Goal: Transaction & Acquisition: Purchase product/service

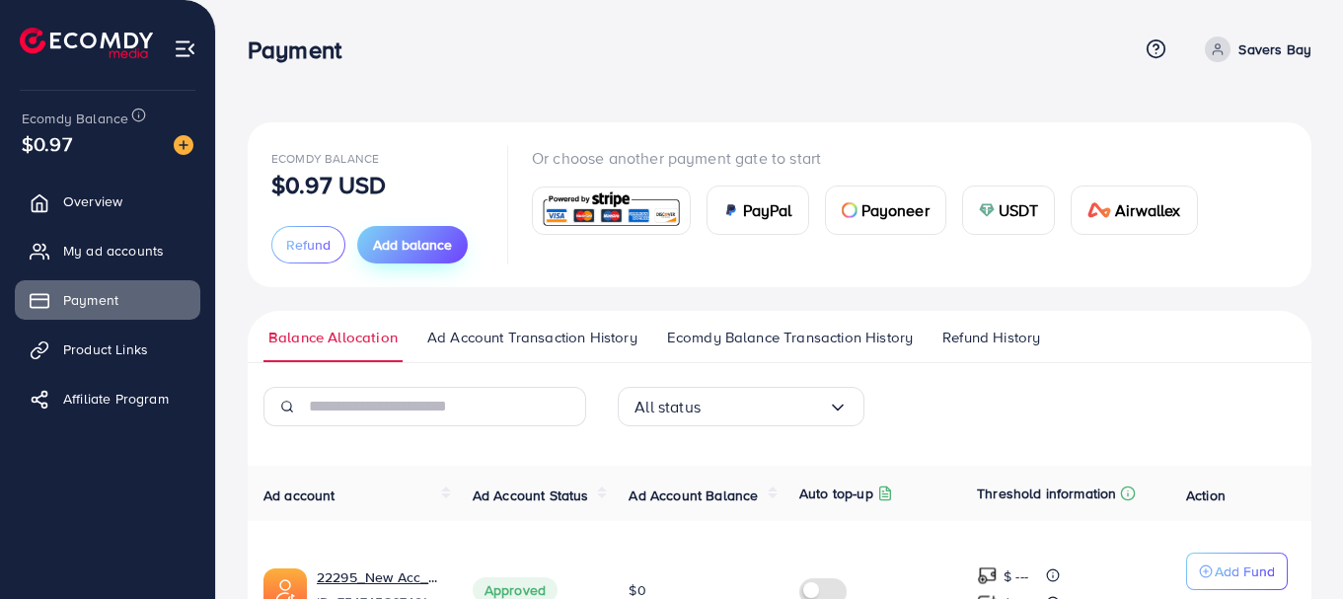
click at [391, 239] on span "Add balance" at bounding box center [412, 245] width 79 height 20
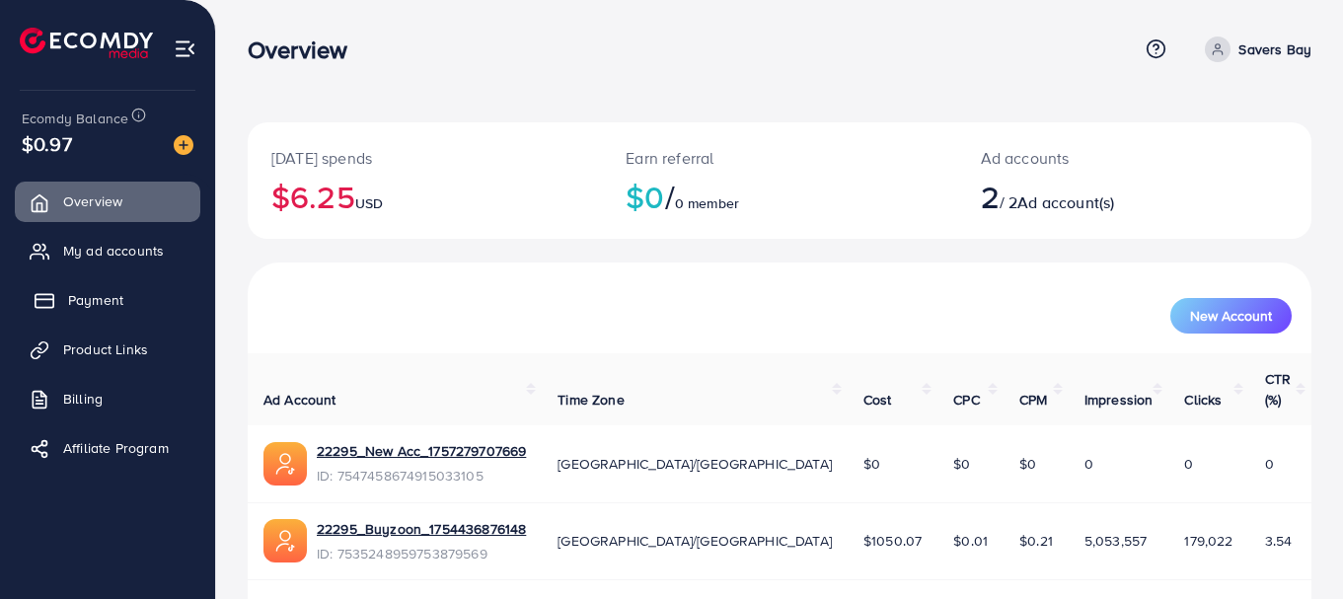
click at [87, 310] on span "Payment" at bounding box center [95, 300] width 55 height 20
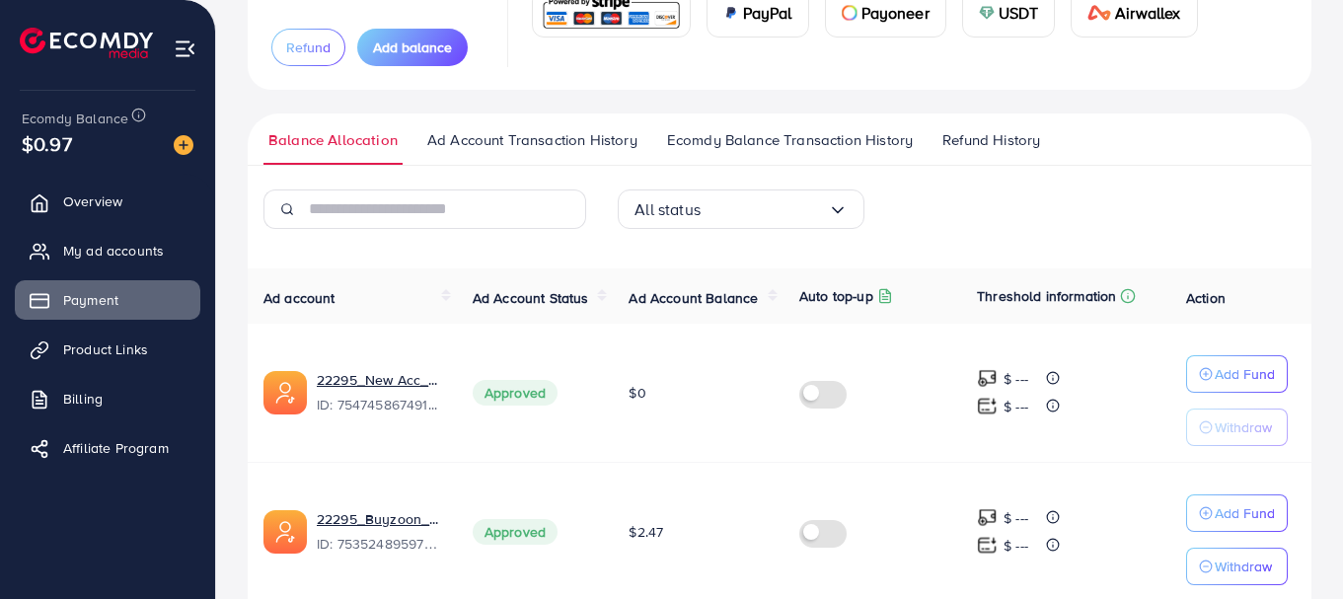
scroll to position [283, 0]
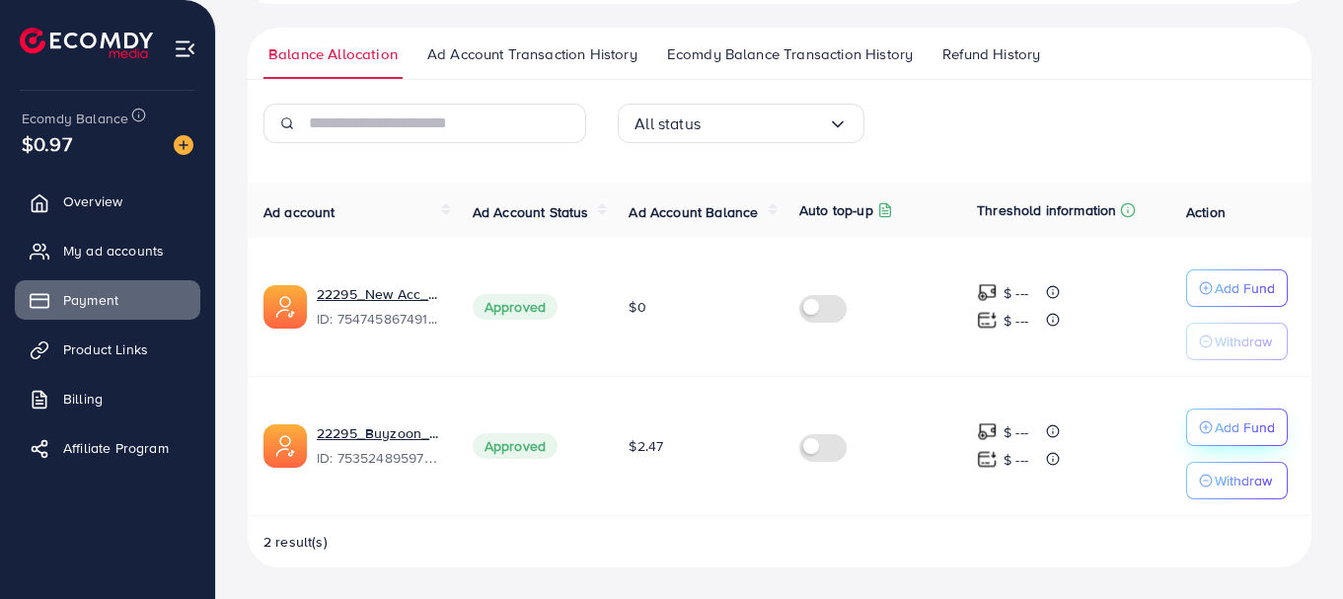
click at [1254, 434] on p "Add Fund" at bounding box center [1245, 428] width 60 height 24
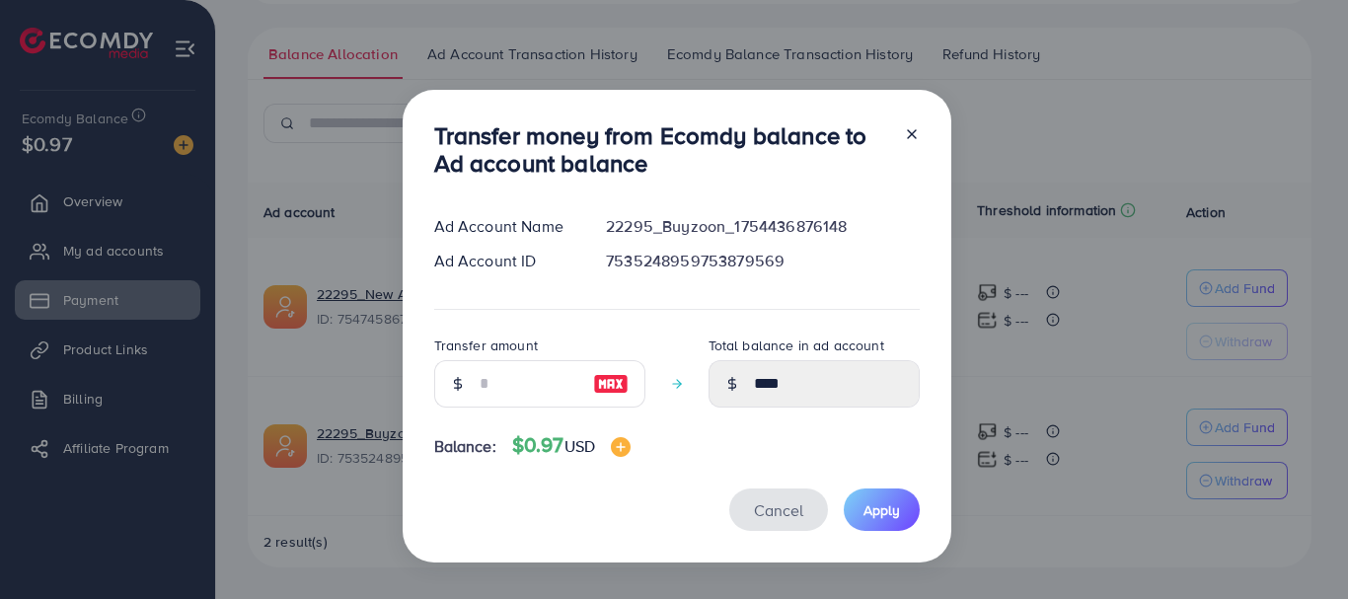
click at [797, 526] on button "Cancel" at bounding box center [778, 510] width 99 height 42
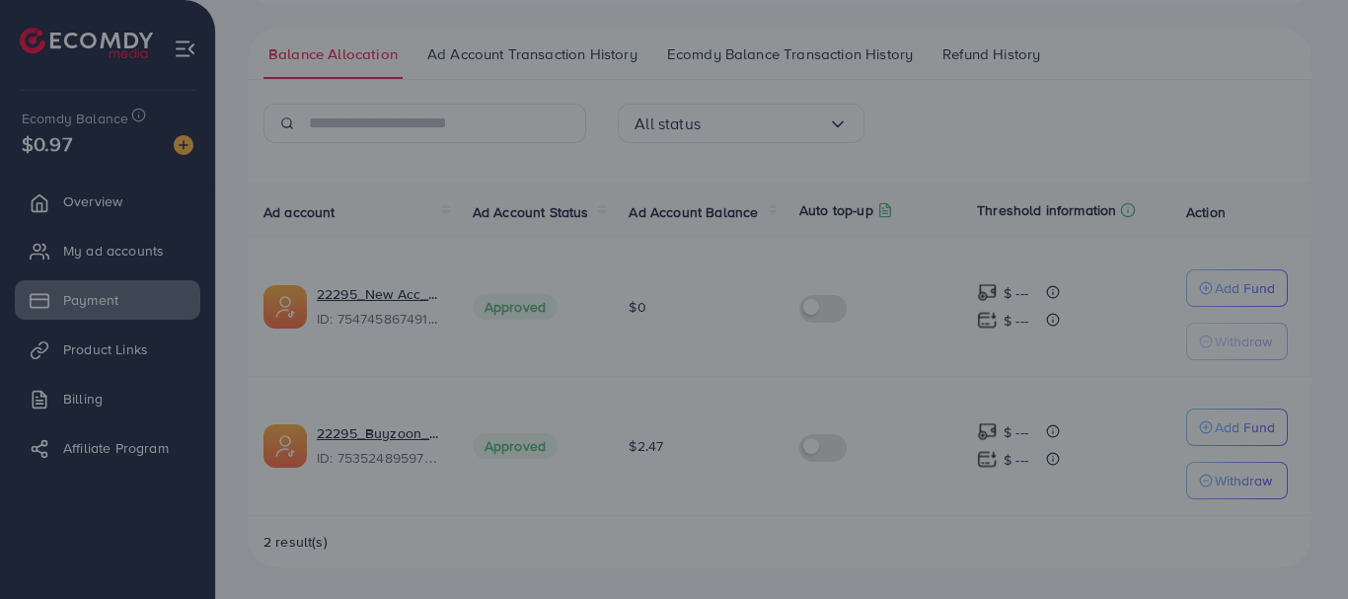
click at [781, 472] on span "Cancel" at bounding box center [778, 461] width 49 height 22
click at [772, 472] on span "Cancel" at bounding box center [778, 461] width 49 height 22
click at [906, 93] on icon at bounding box center [912, 85] width 16 height 16
click at [1180, 75] on div "Transfer money from Ecomdy balance to Ad account balance Ad Account Name 22295_…" at bounding box center [674, 299] width 1348 height 599
click at [904, 93] on icon at bounding box center [912, 85] width 16 height 16
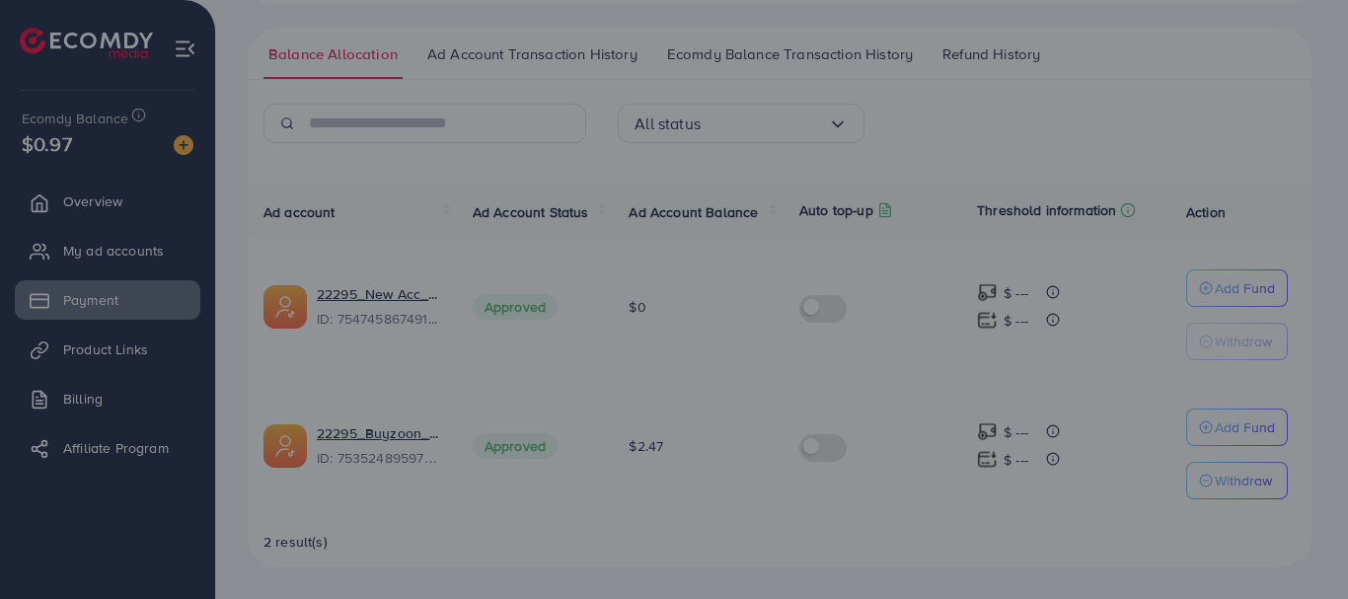
click at [906, 93] on icon at bounding box center [912, 85] width 16 height 16
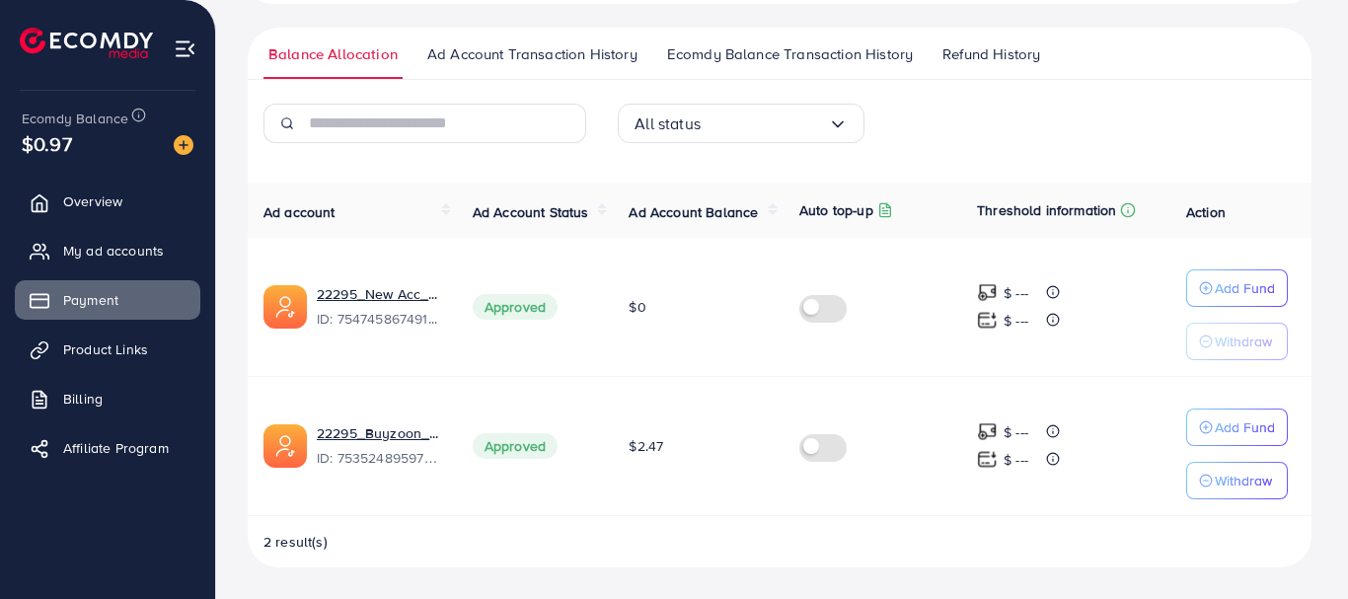
click at [905, 134] on div at bounding box center [904, 104] width 32 height 65
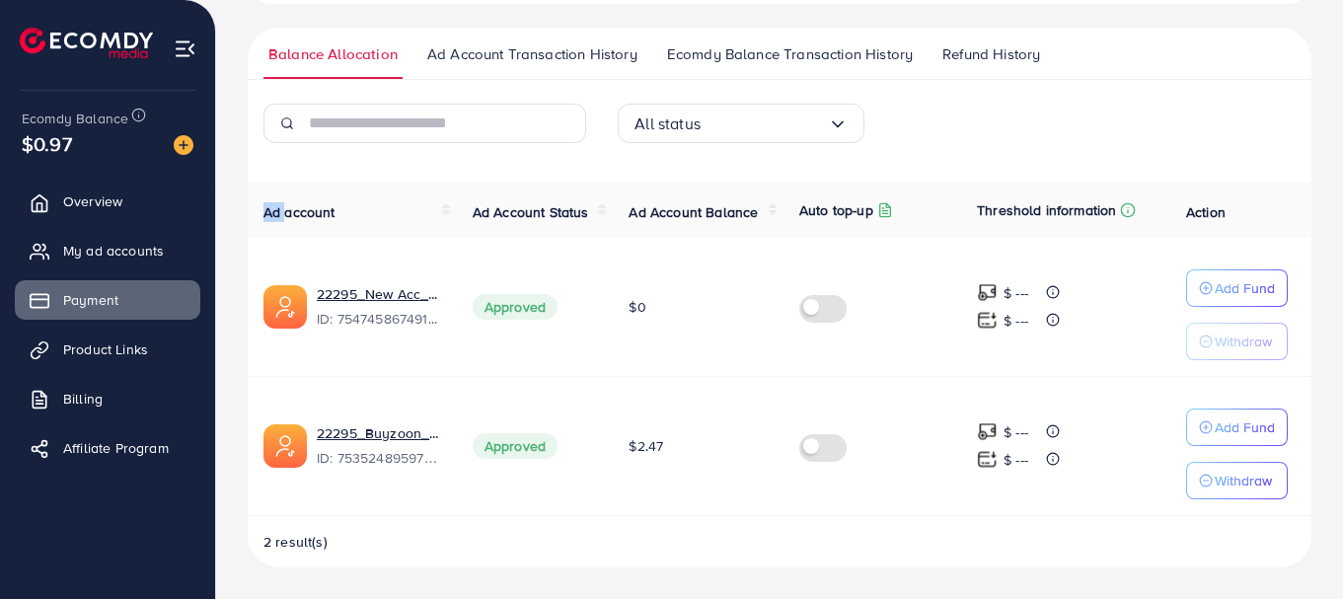
click at [905, 134] on div "All status Loading..." at bounding box center [779, 131] width 354 height 55
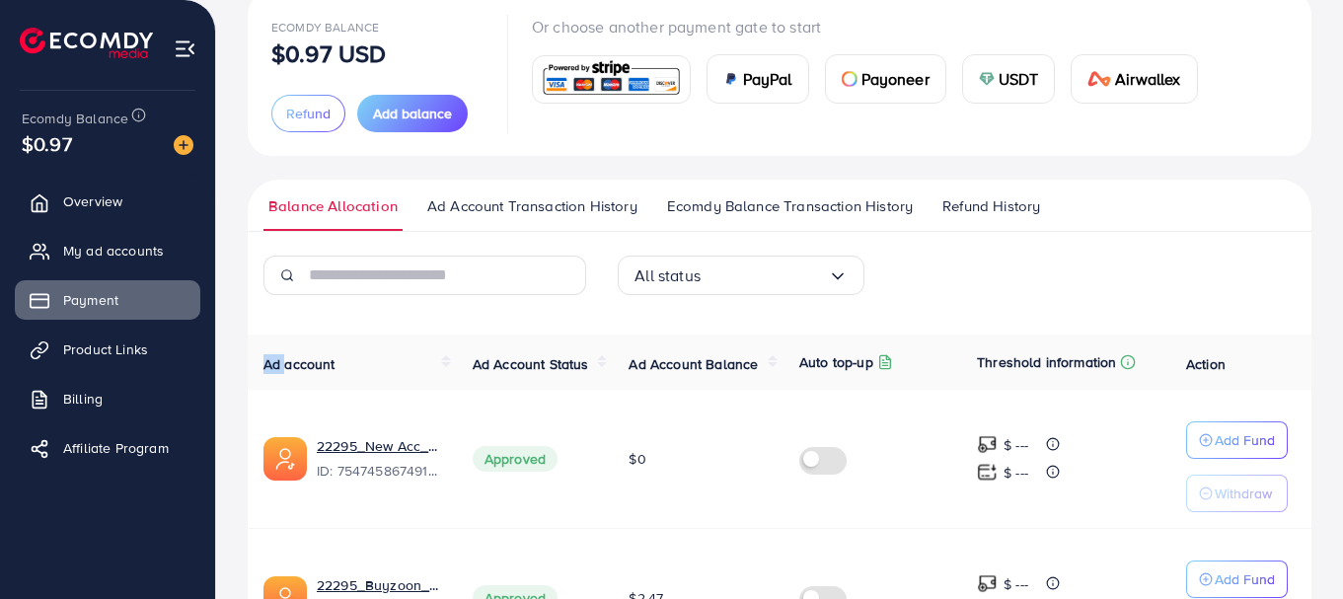
scroll to position [86, 0]
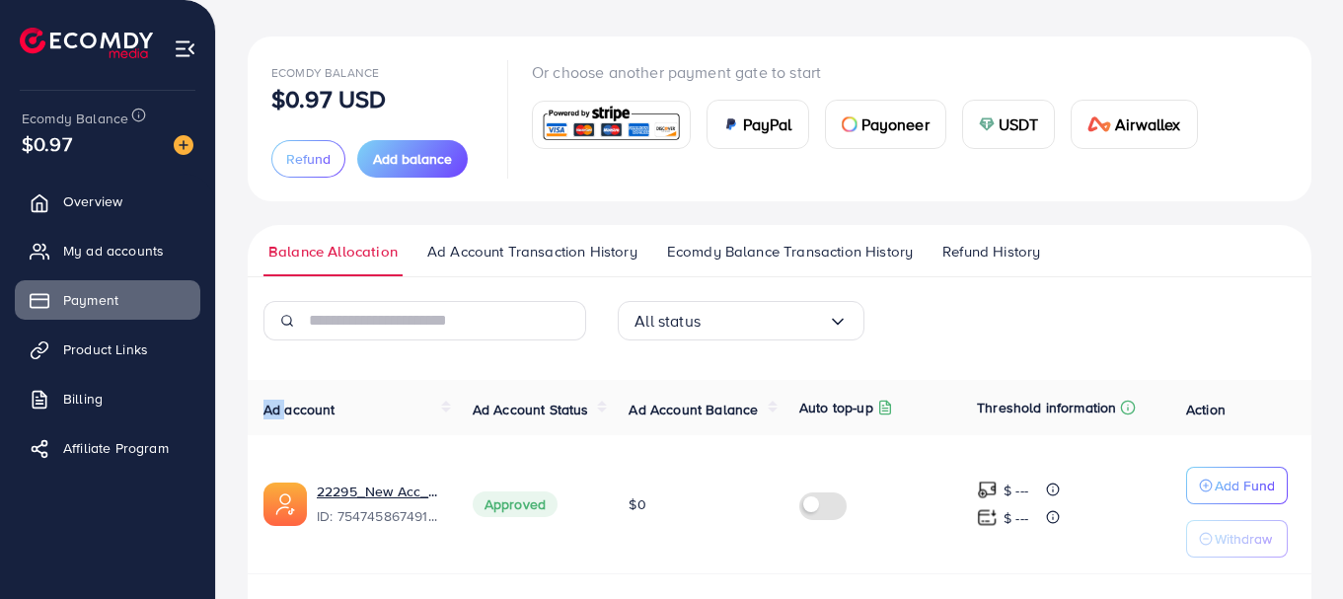
click at [515, 242] on span "Ad Account Transaction History" at bounding box center [532, 252] width 210 height 22
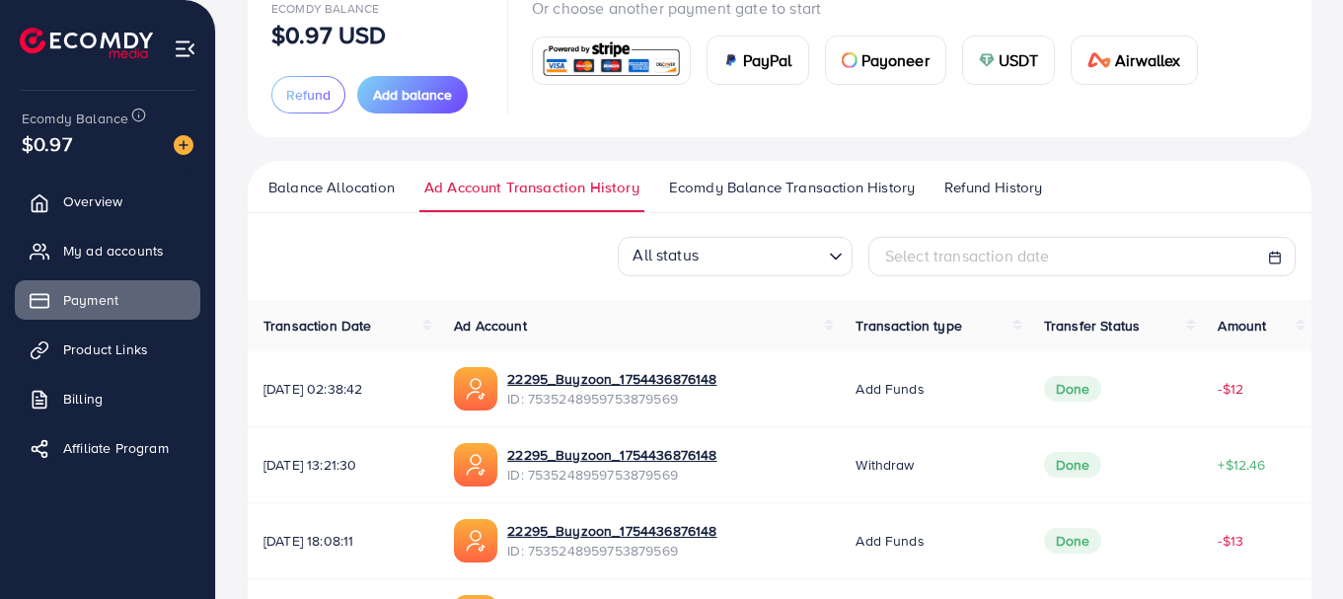
scroll to position [197, 0]
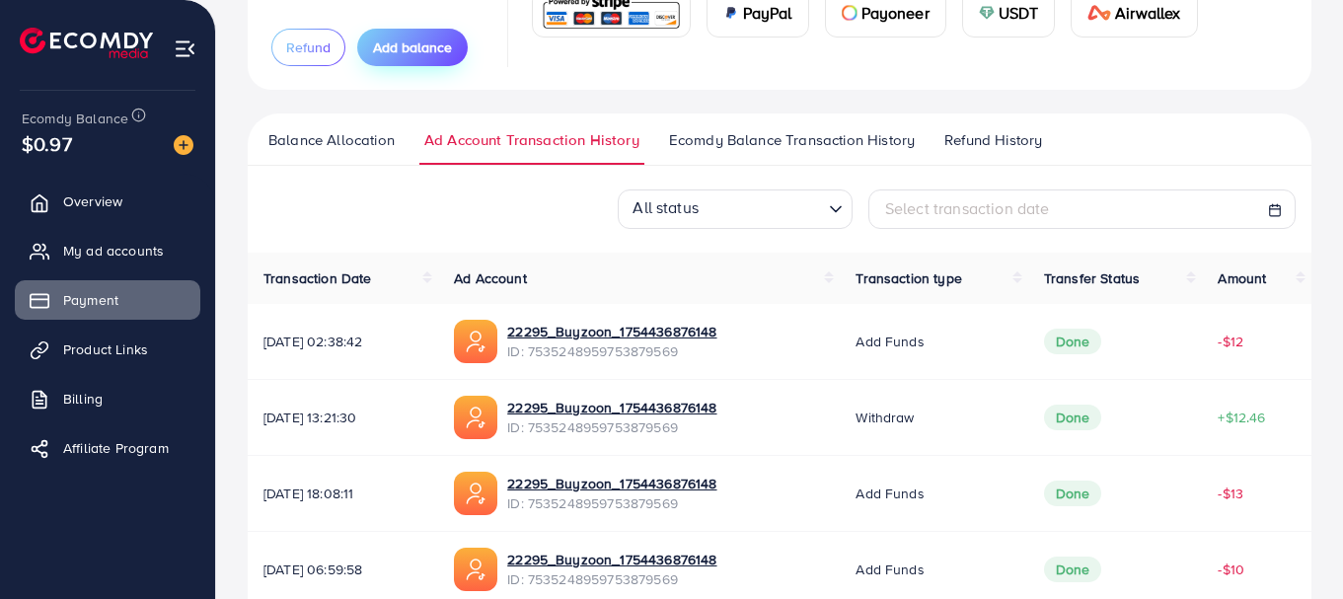
click at [421, 49] on span "Add balance" at bounding box center [412, 48] width 79 height 20
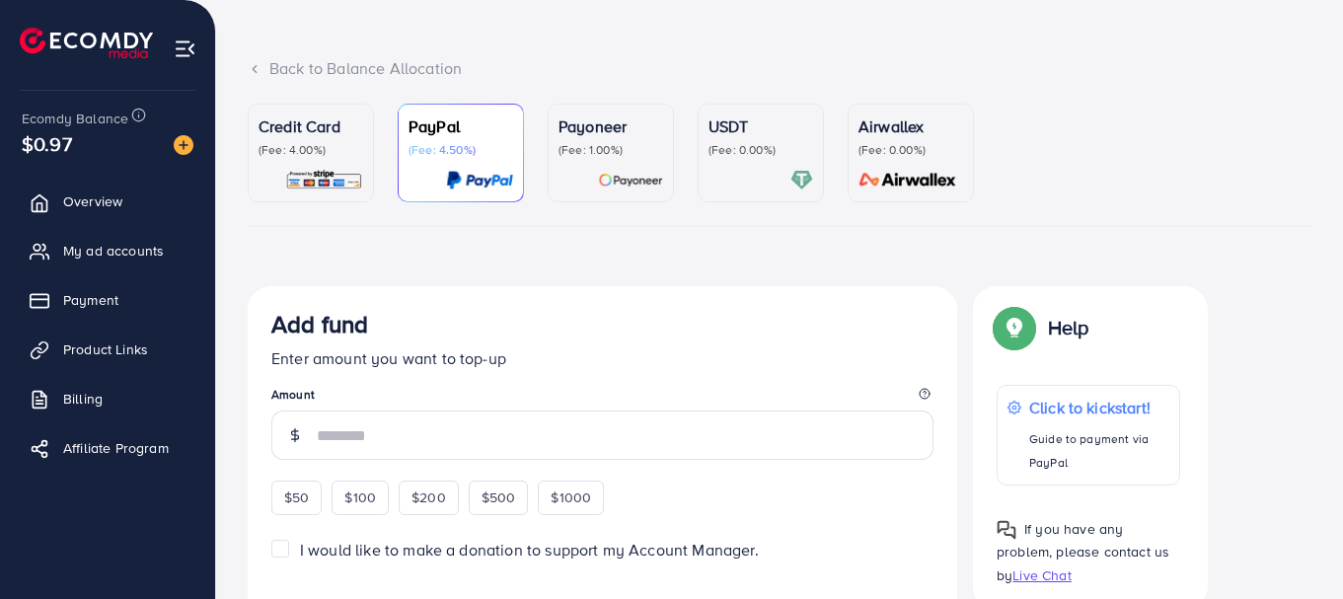
scroll to position [197, 0]
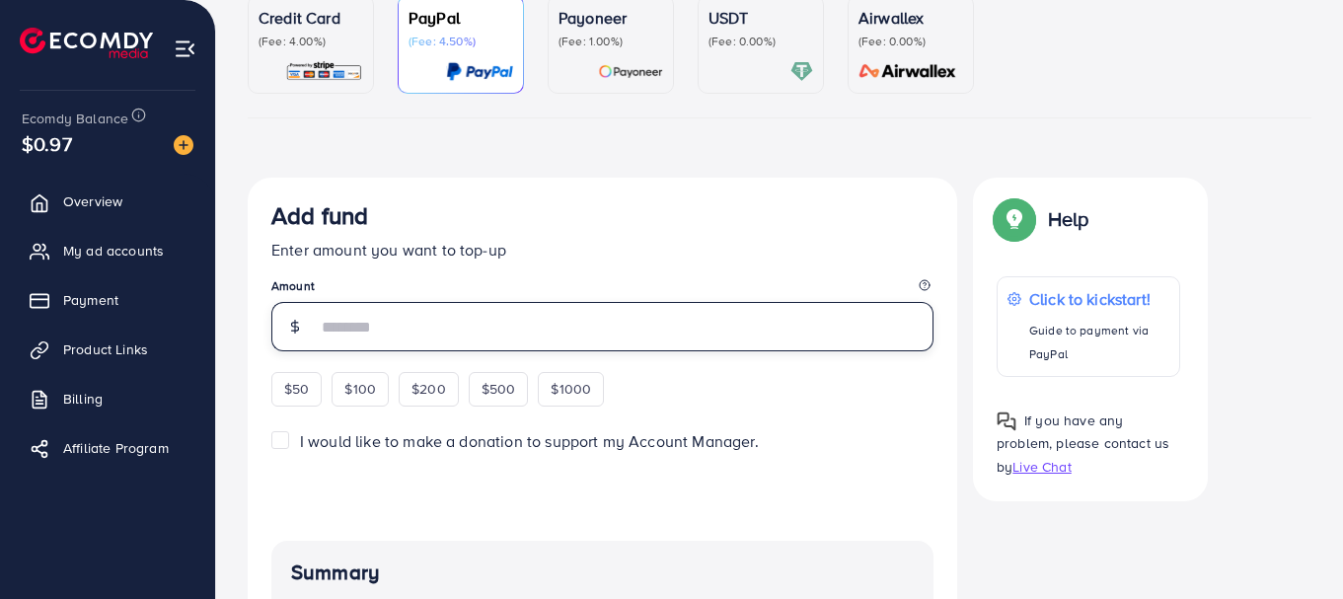
click at [437, 329] on input "number" at bounding box center [625, 326] width 617 height 49
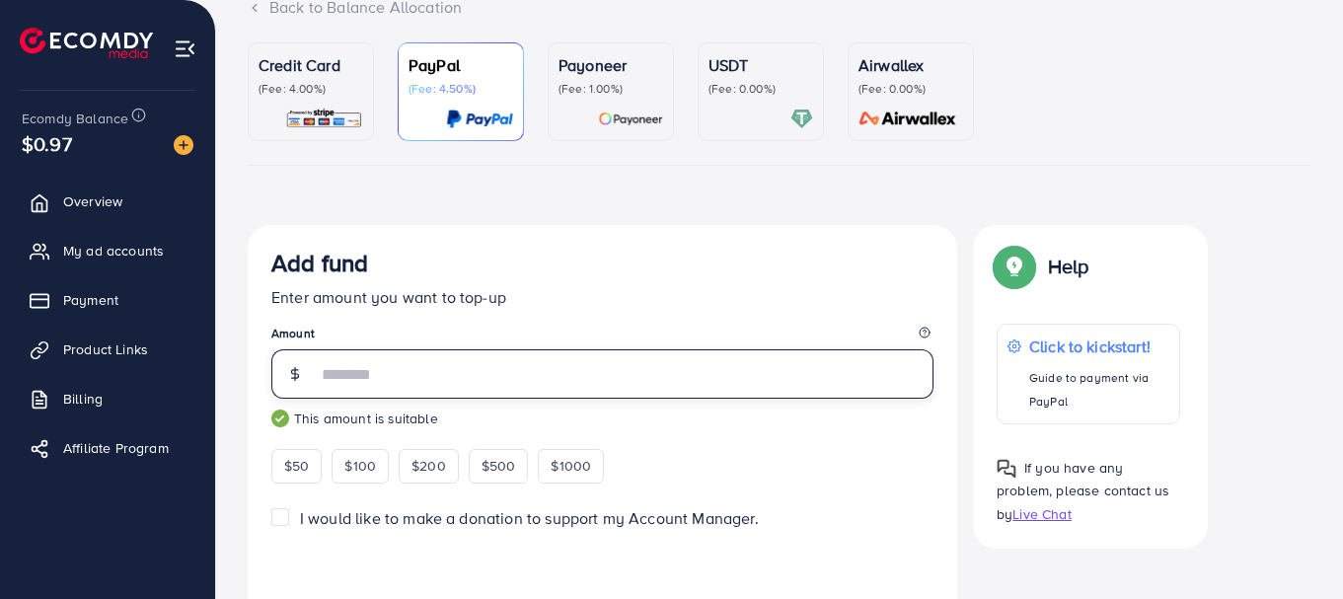
scroll to position [139, 0]
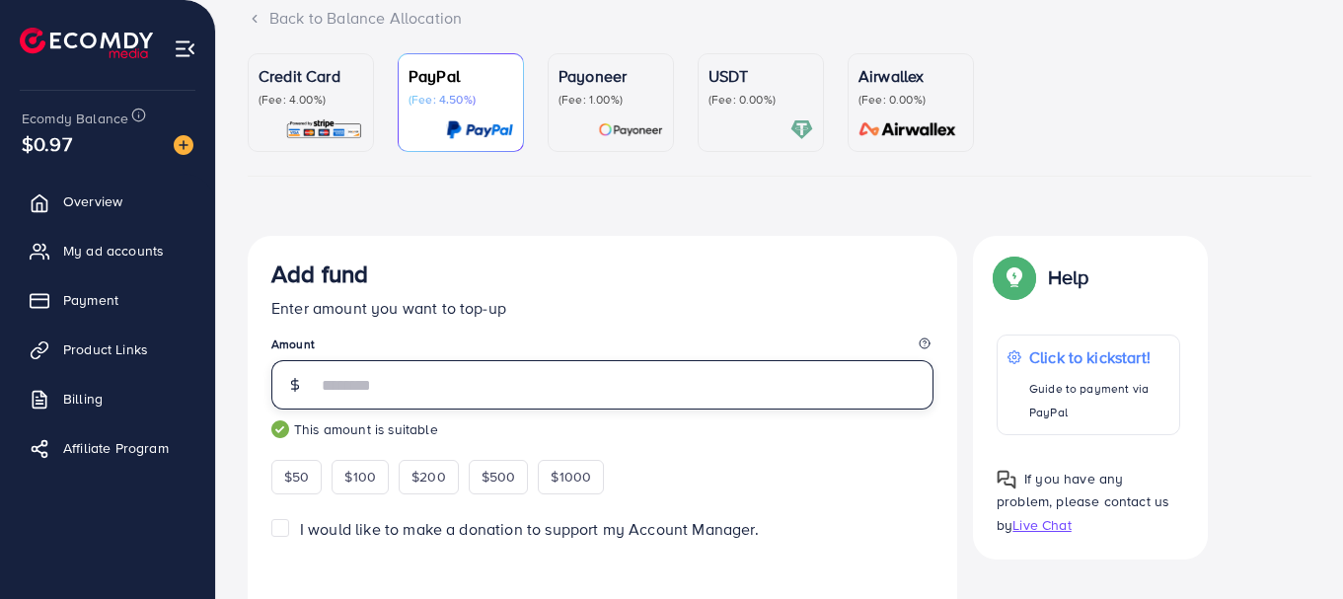
type input "**"
click at [704, 130] on link "USDT (Fee: 0.00%)" at bounding box center [761, 102] width 126 height 99
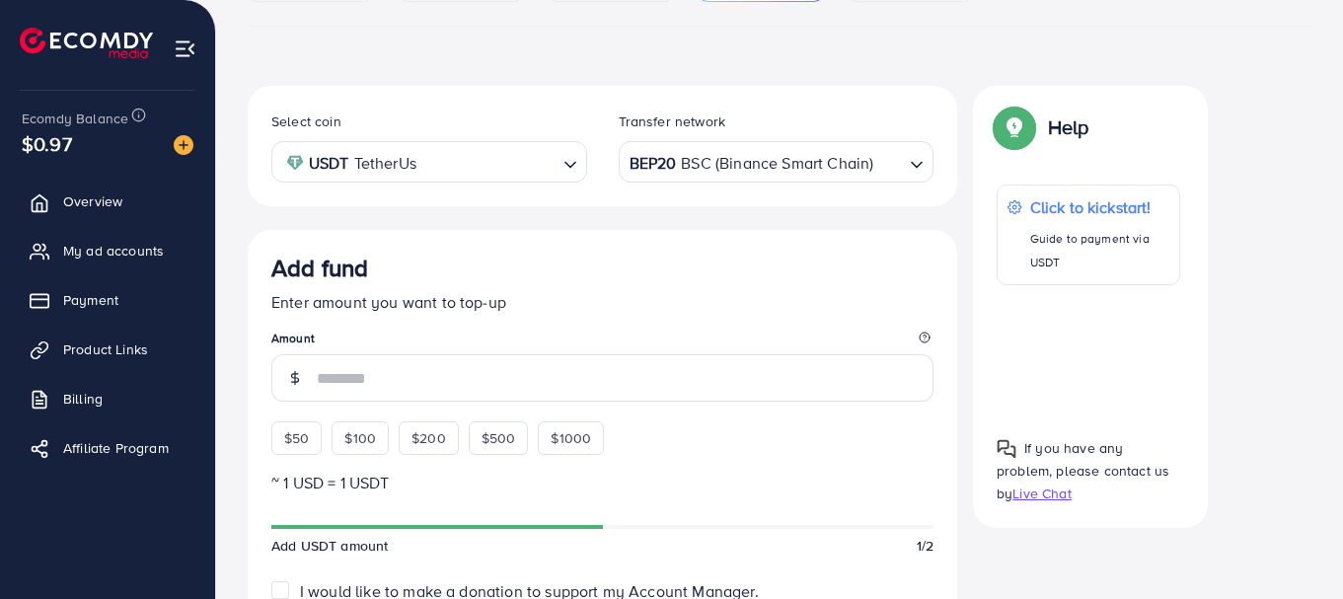
scroll to position [337, 0]
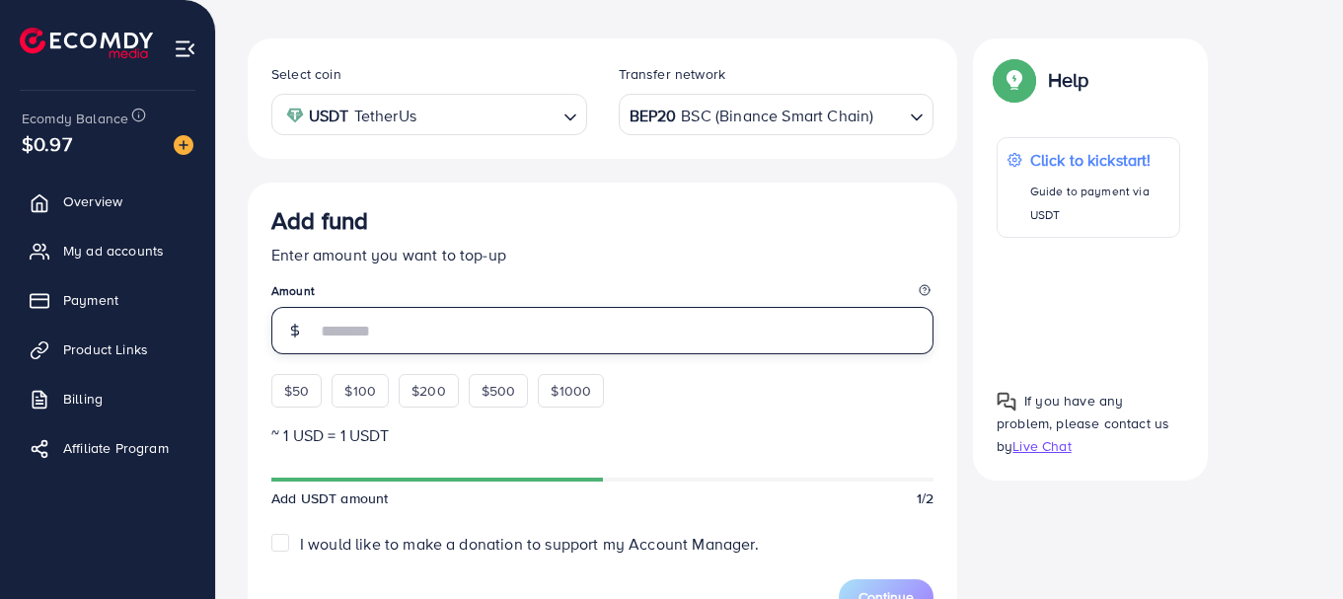
click at [492, 313] on input "number" at bounding box center [625, 330] width 617 height 47
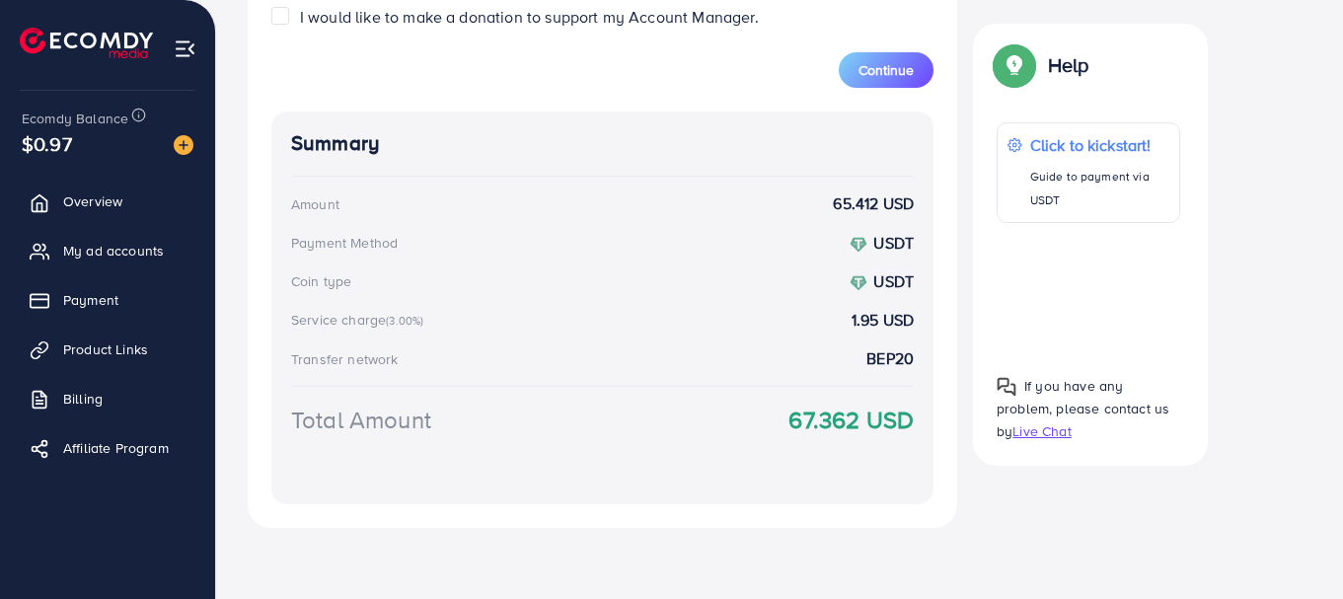
scroll to position [498, 0]
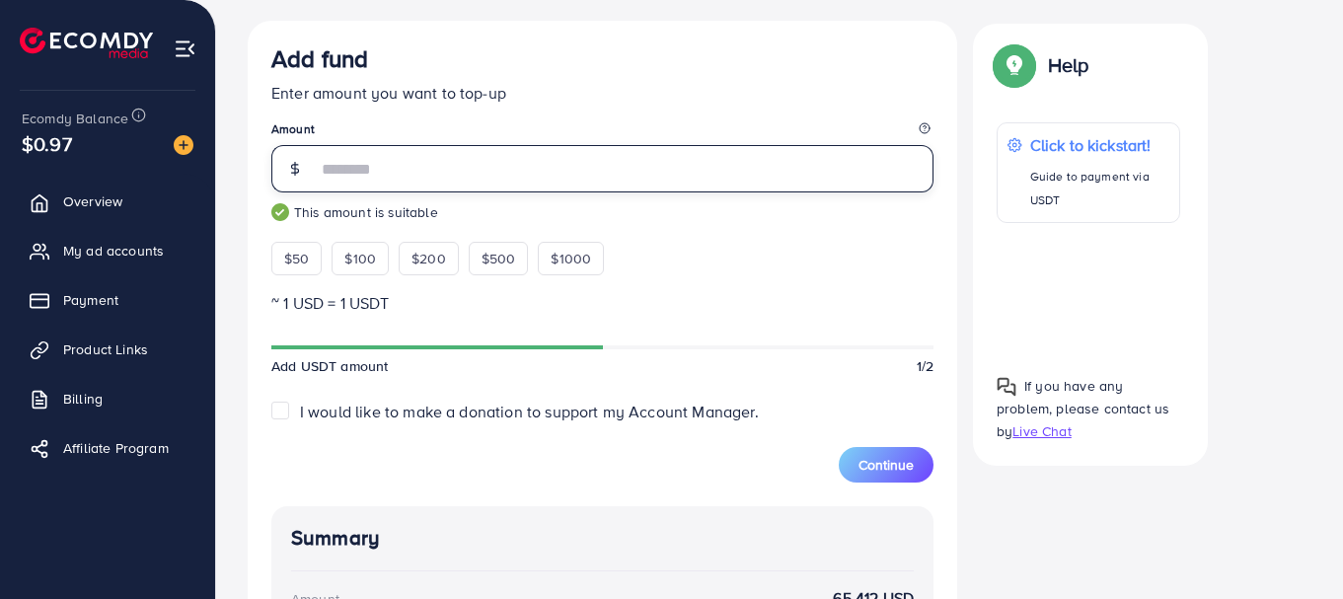
type input "**"
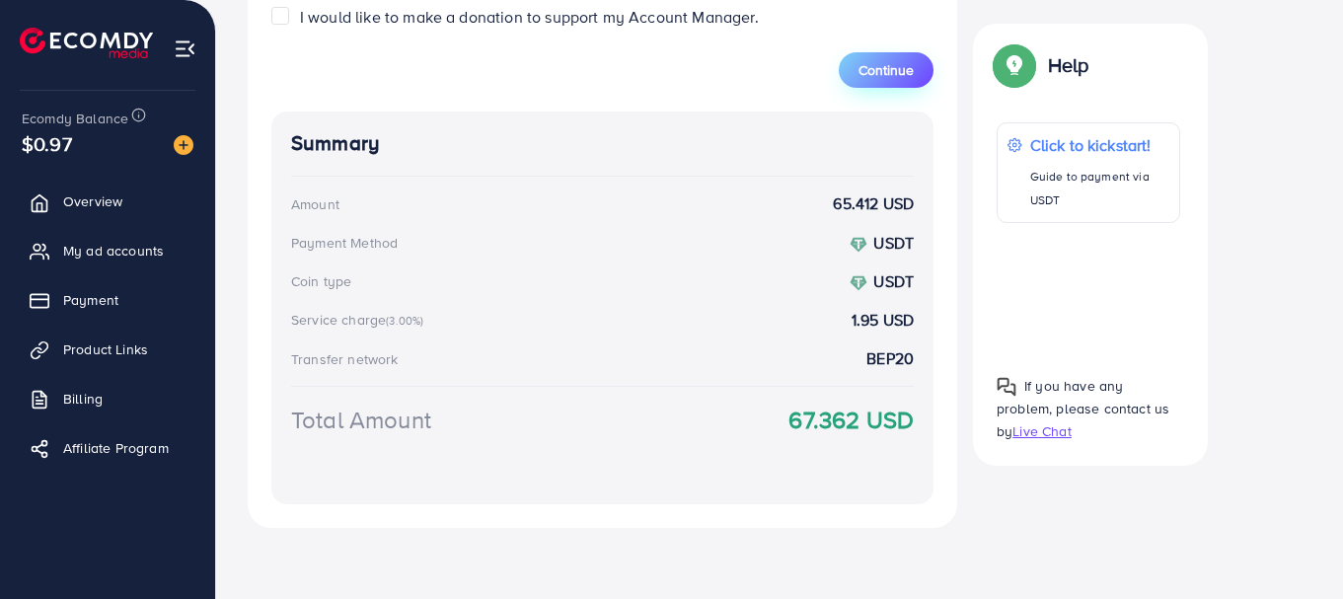
click at [894, 69] on span "Continue" at bounding box center [886, 70] width 55 height 20
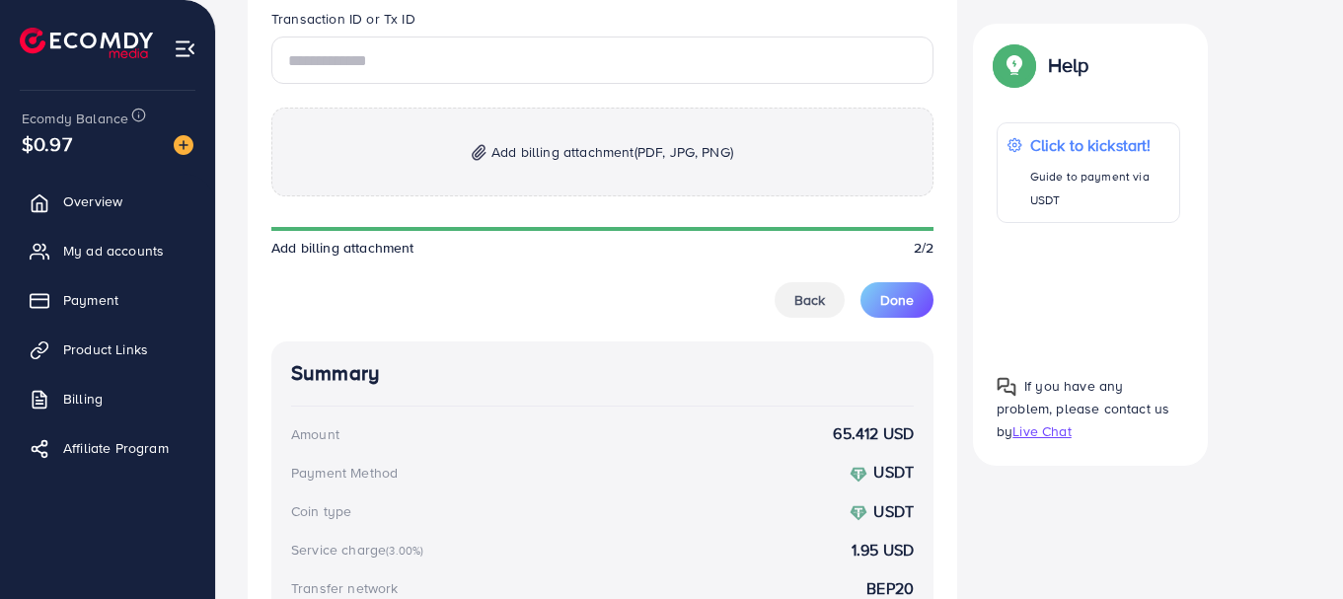
scroll to position [972, 0]
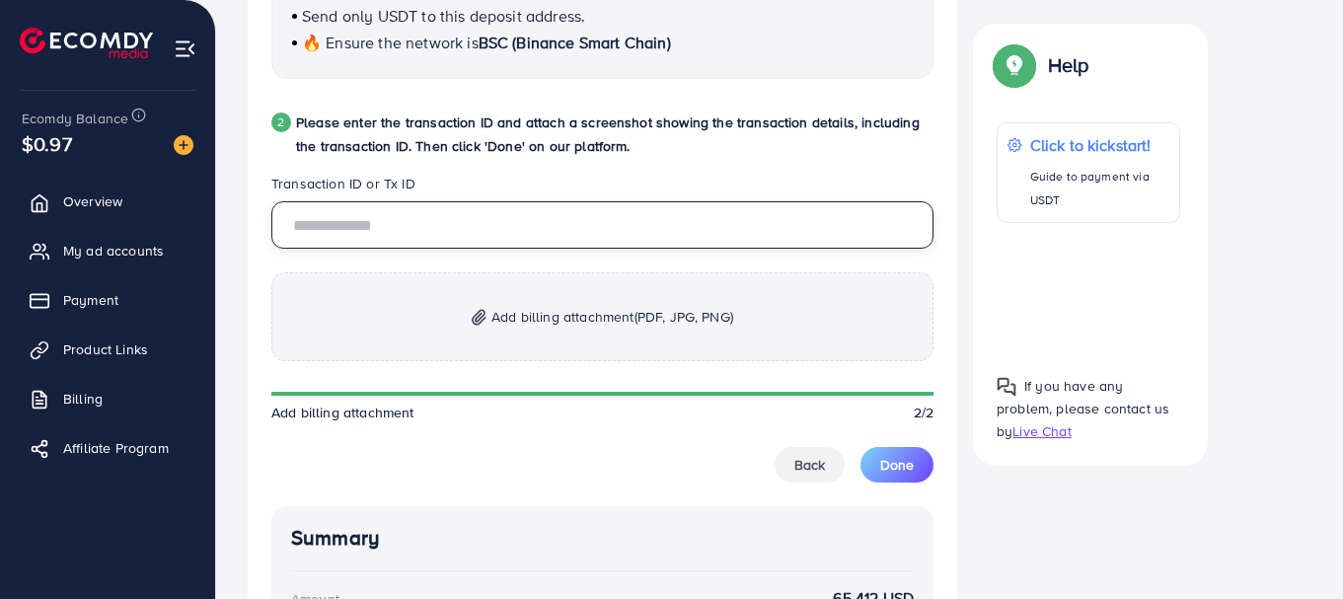
click at [582, 242] on input "text" at bounding box center [602, 224] width 662 height 47
paste input "**********"
type input "**********"
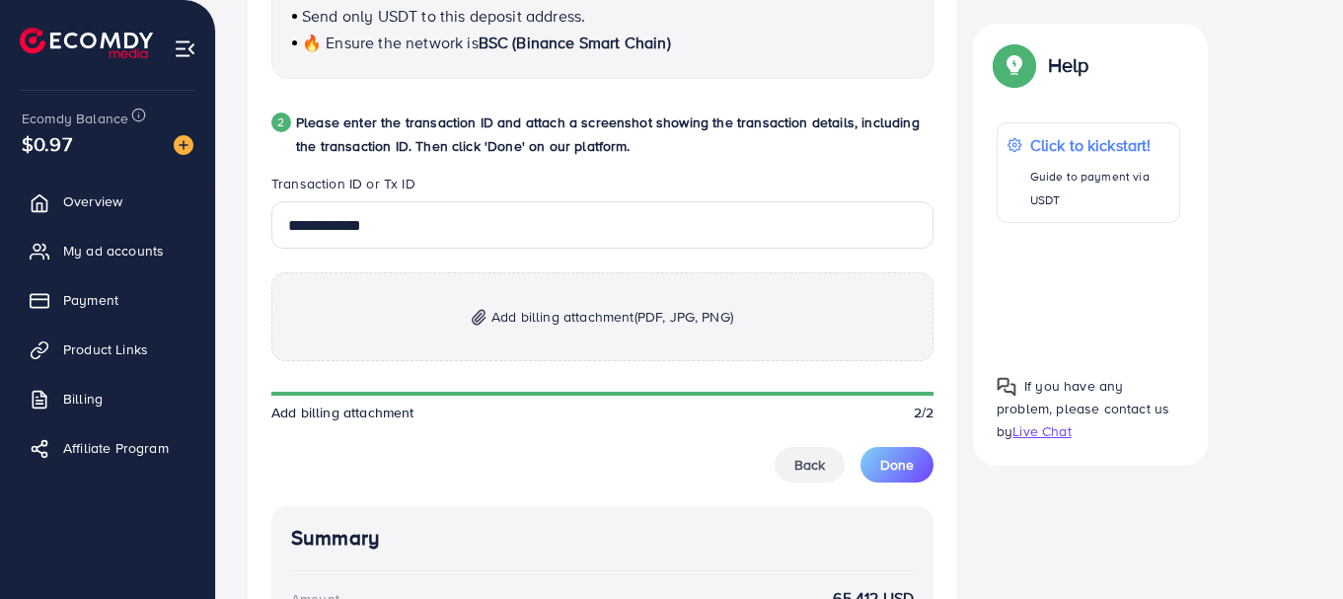
click at [634, 302] on p "Add billing attachment (PDF, JPG, PNG)" at bounding box center [602, 316] width 662 height 89
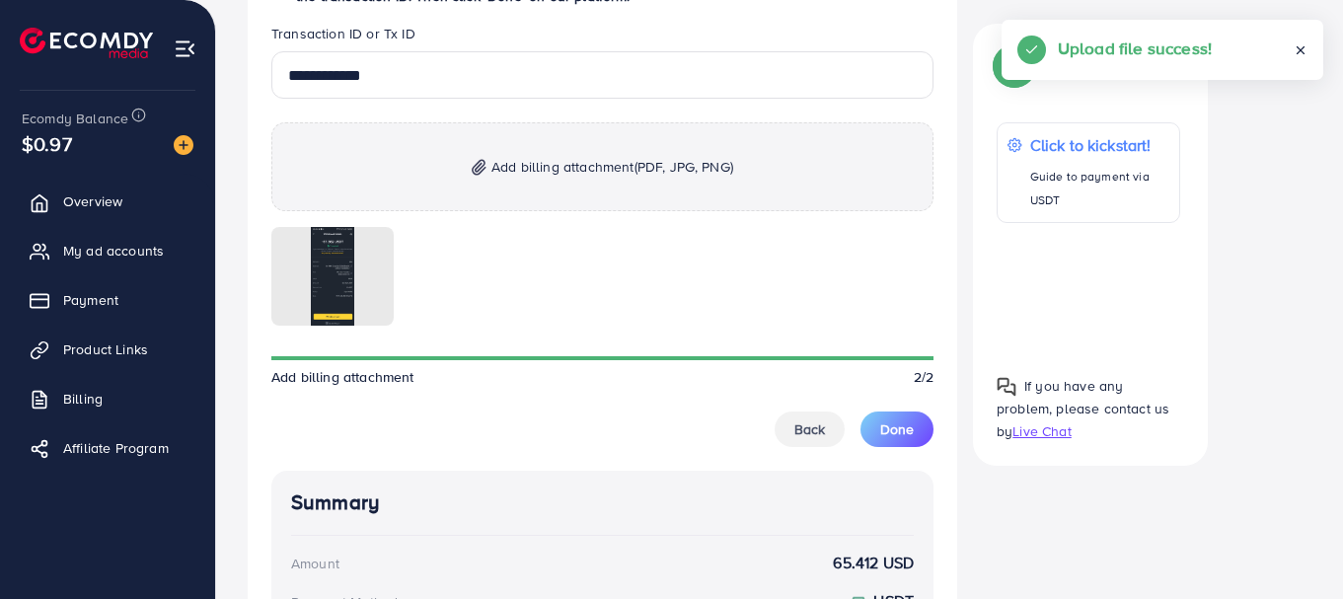
scroll to position [1170, 0]
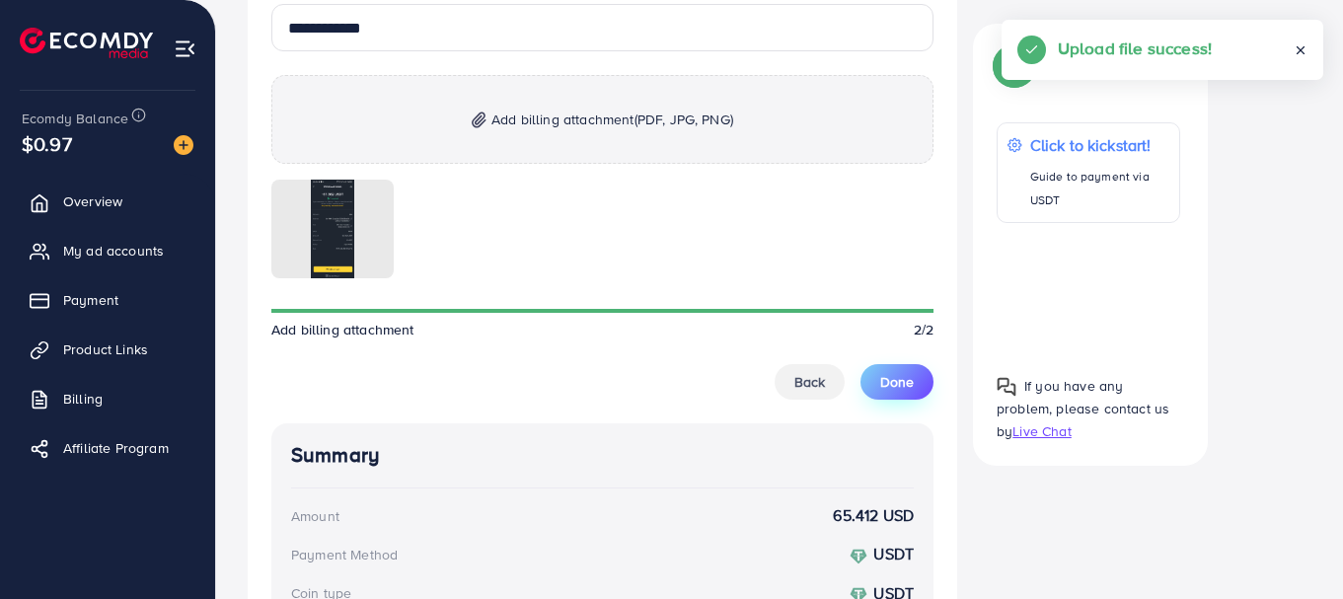
click at [893, 379] on span "Done" at bounding box center [897, 382] width 34 height 20
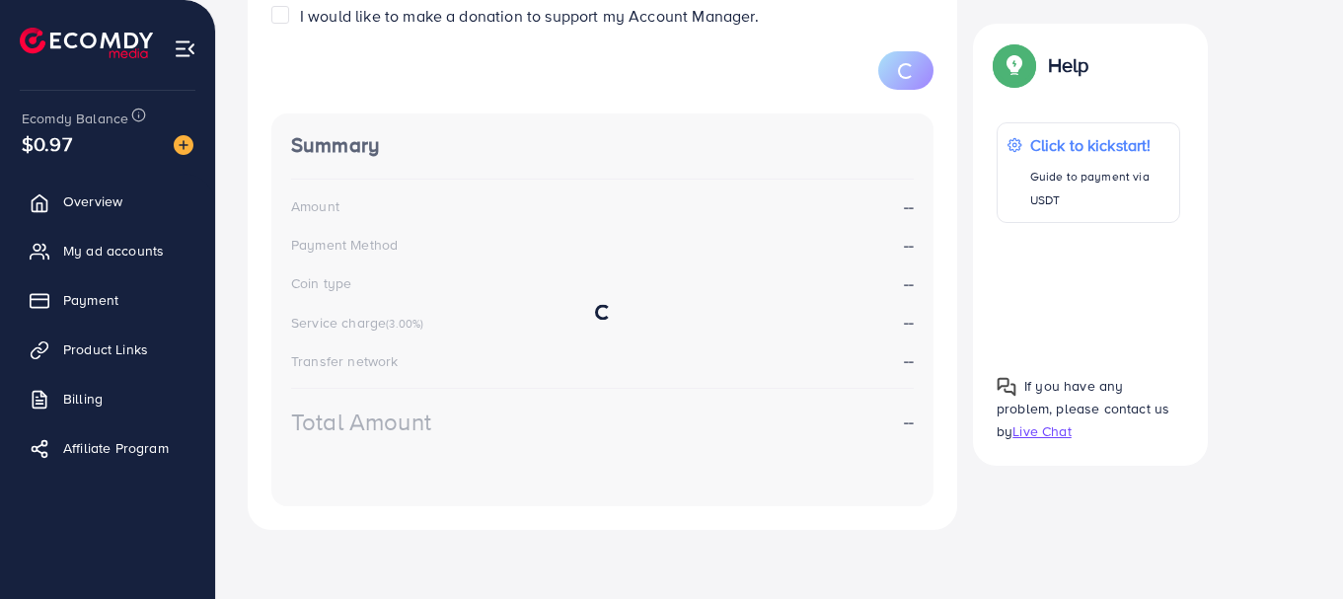
scroll to position [864, 0]
click at [107, 196] on span "Overview" at bounding box center [97, 201] width 59 height 20
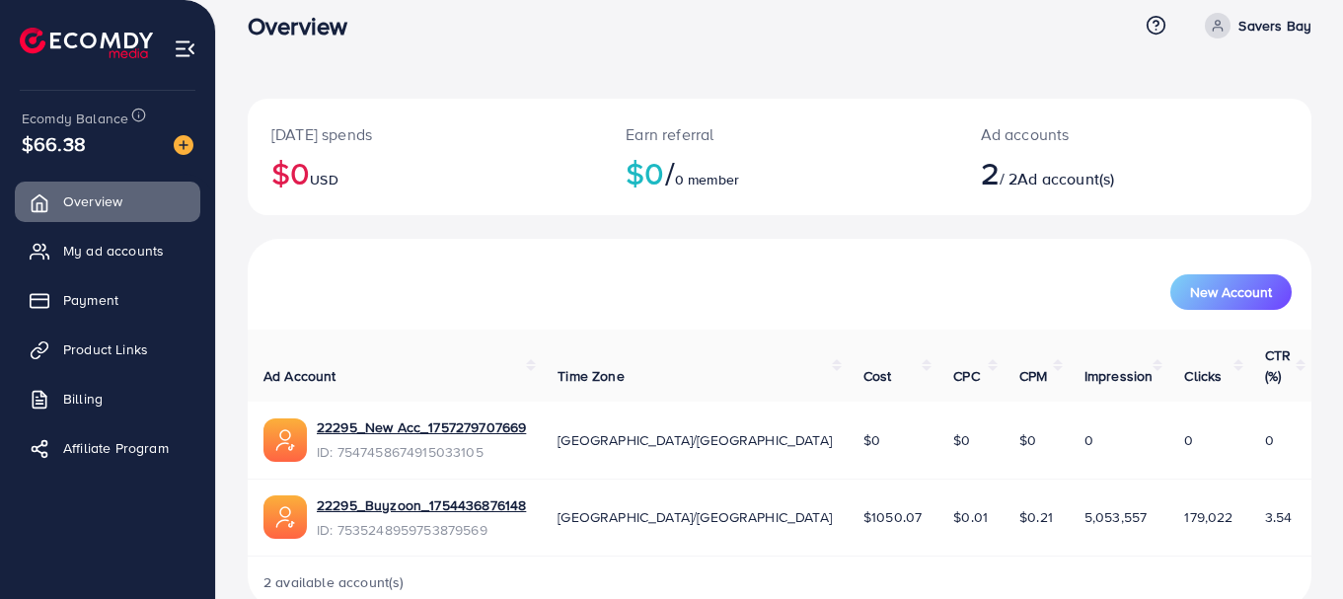
scroll to position [44, 0]
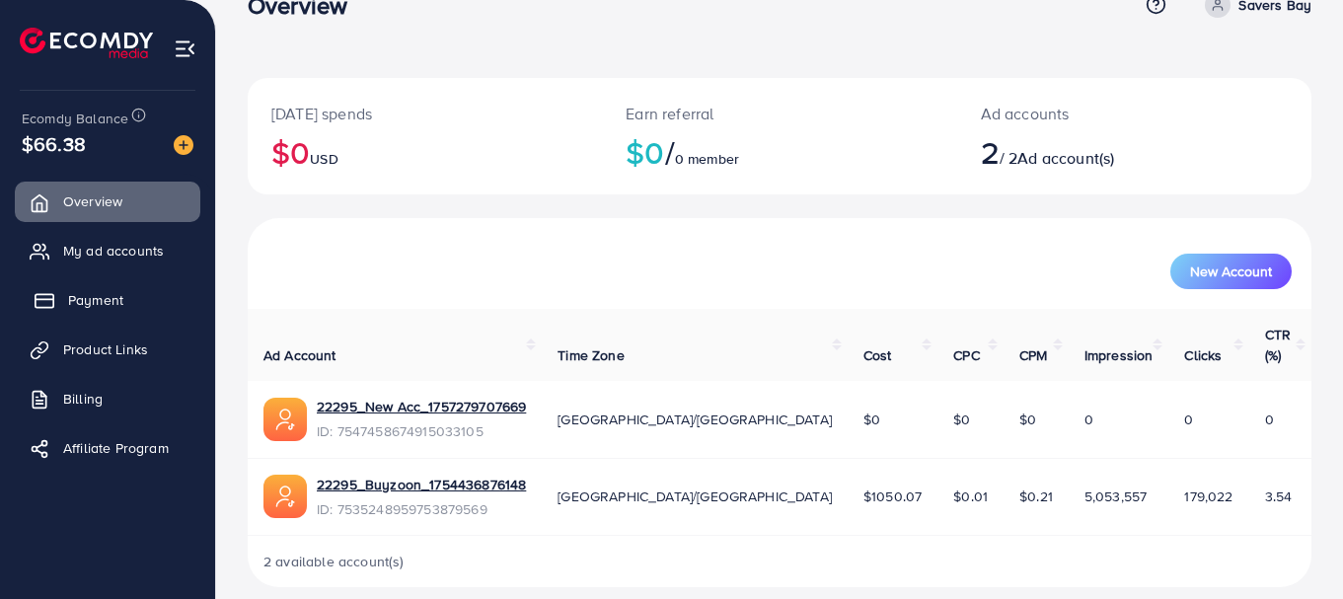
click at [75, 299] on span "Payment" at bounding box center [95, 300] width 55 height 20
